Goal: Task Accomplishment & Management: Manage account settings

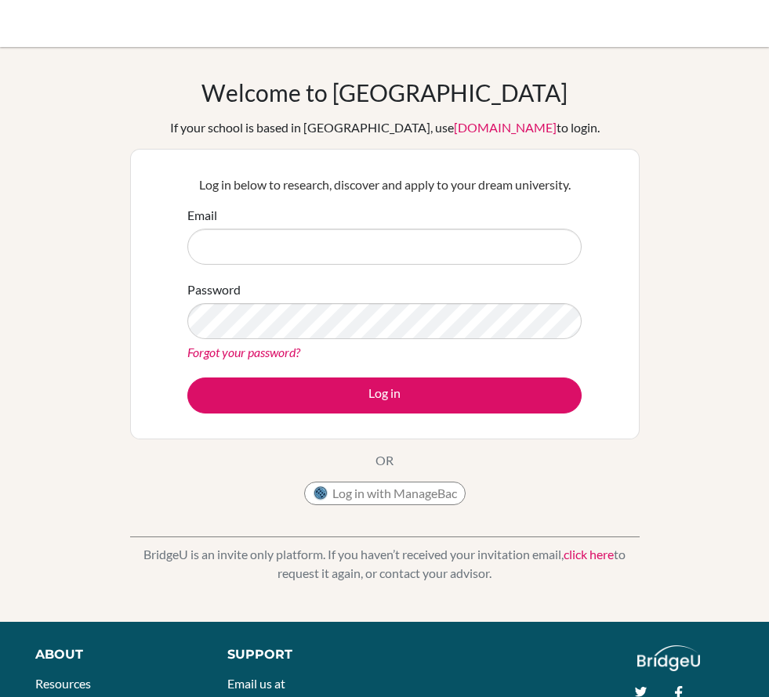
click at [259, 250] on input "Email" at bounding box center [384, 247] width 394 height 36
type input "[EMAIL_ADDRESS][DOMAIN_NAME]"
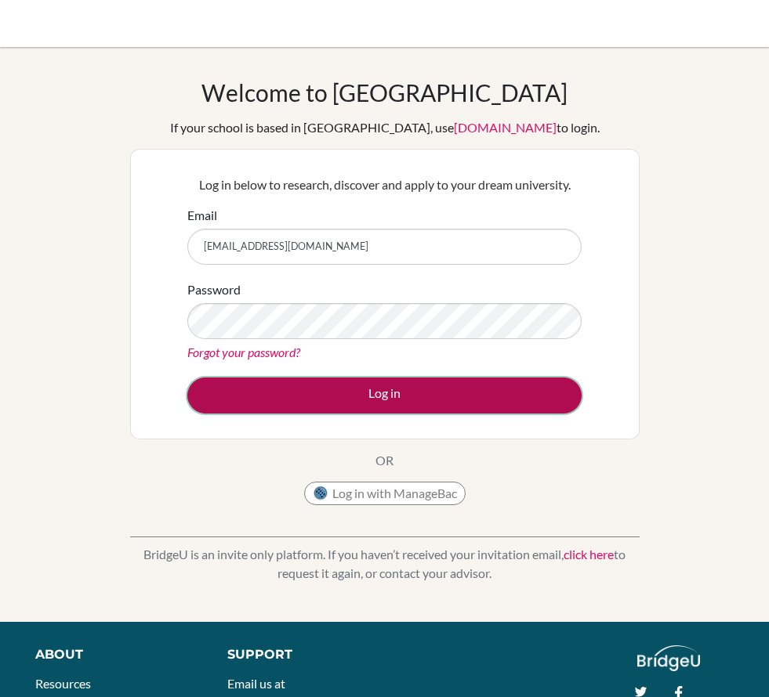
click at [355, 396] on button "Log in" at bounding box center [384, 396] width 394 height 36
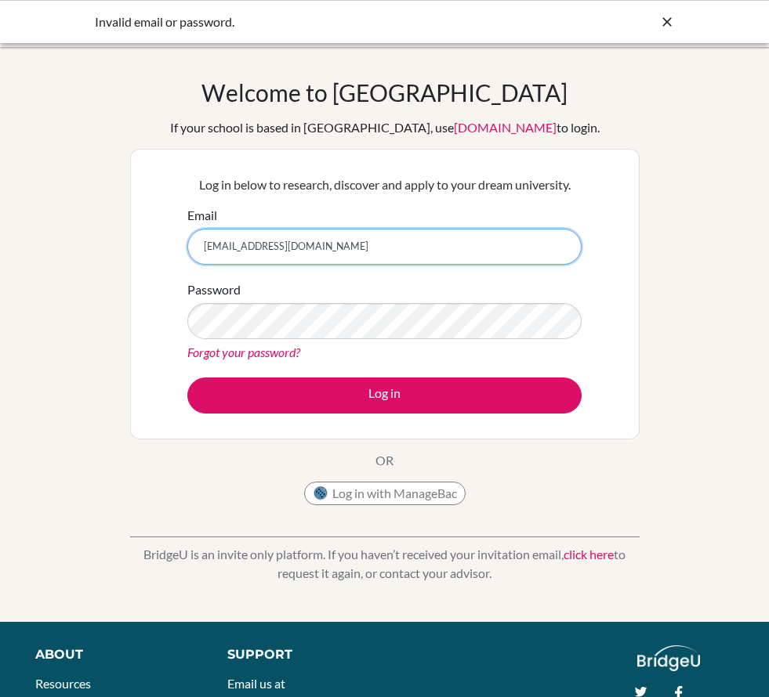
click at [218, 245] on input "[EMAIL_ADDRESS][DOMAIN_NAME]" at bounding box center [384, 247] width 394 height 36
type input "[EMAIL_ADDRESS][DOMAIN_NAME]"
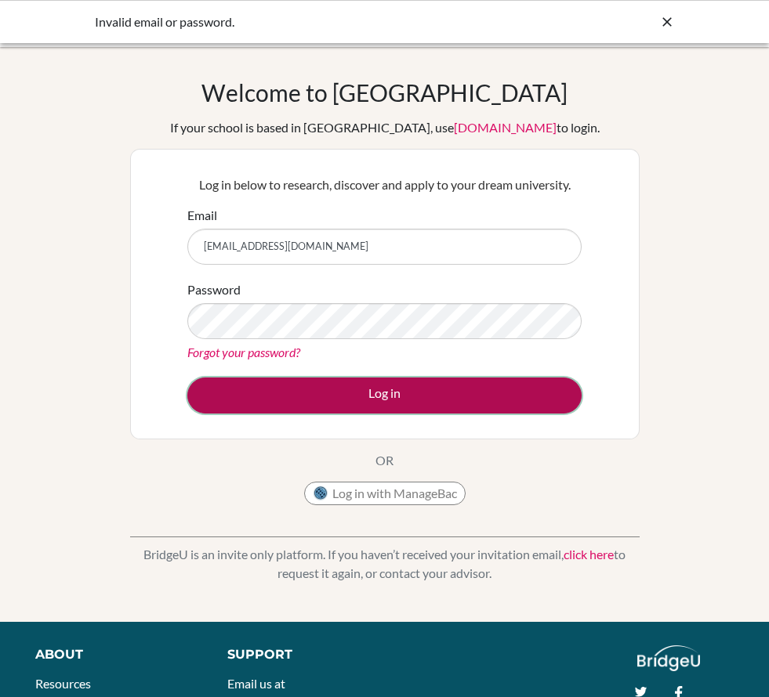
click at [287, 394] on button "Log in" at bounding box center [384, 396] width 394 height 36
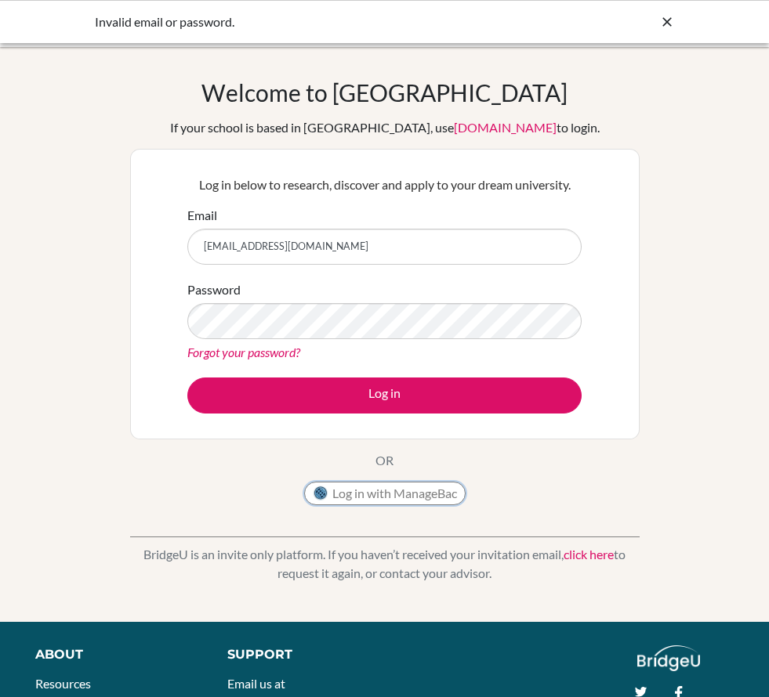
click at [336, 496] on button "Log in with ManageBac" at bounding box center [384, 494] width 161 height 24
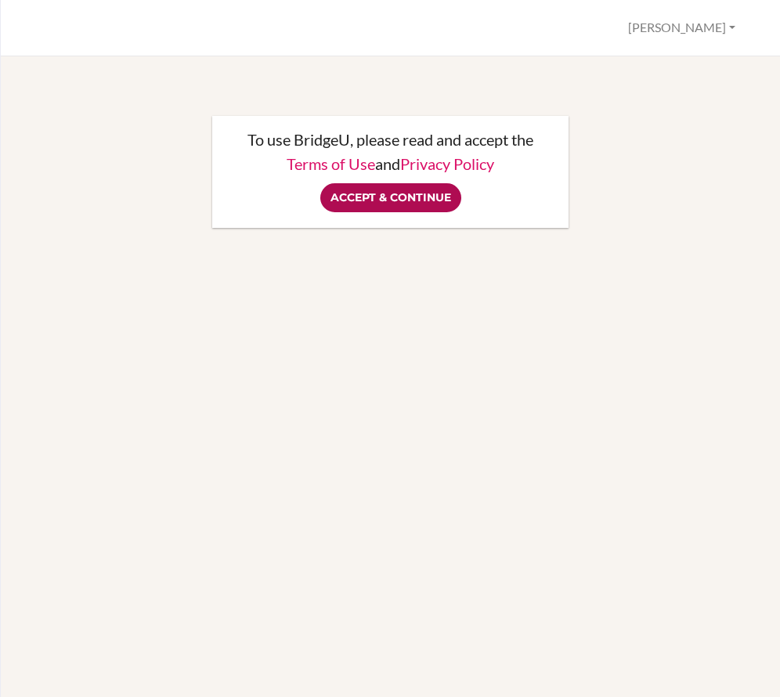
click at [364, 203] on input "Accept & Continue" at bounding box center [390, 197] width 141 height 29
